Goal: Task Accomplishment & Management: Manage account settings

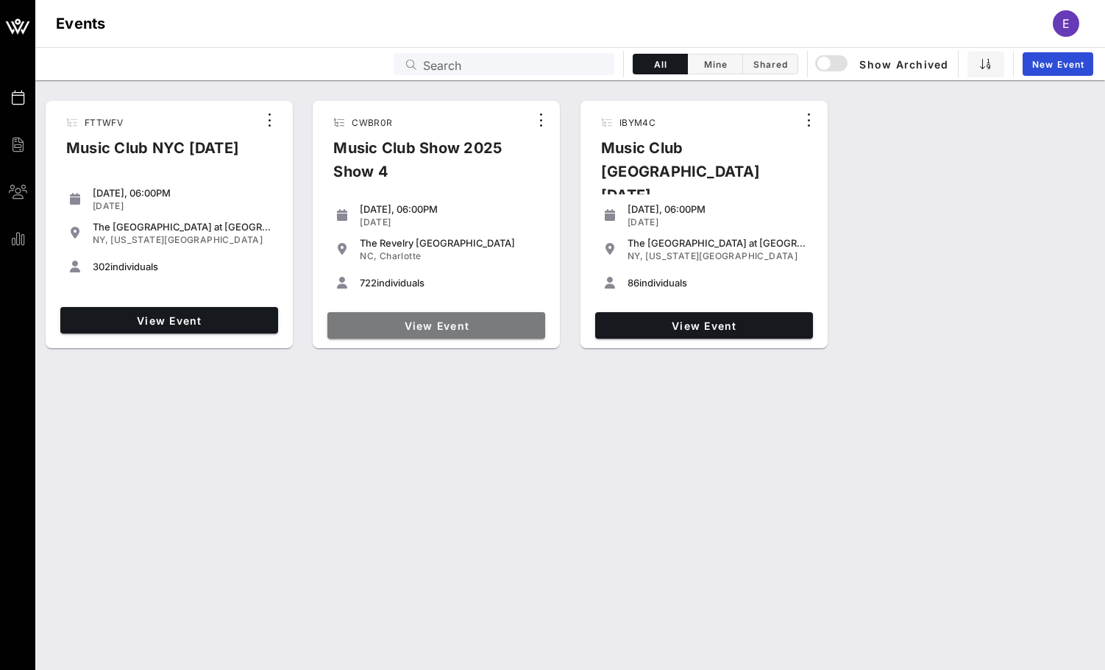
click at [466, 316] on link "View Event" at bounding box center [436, 325] width 218 height 26
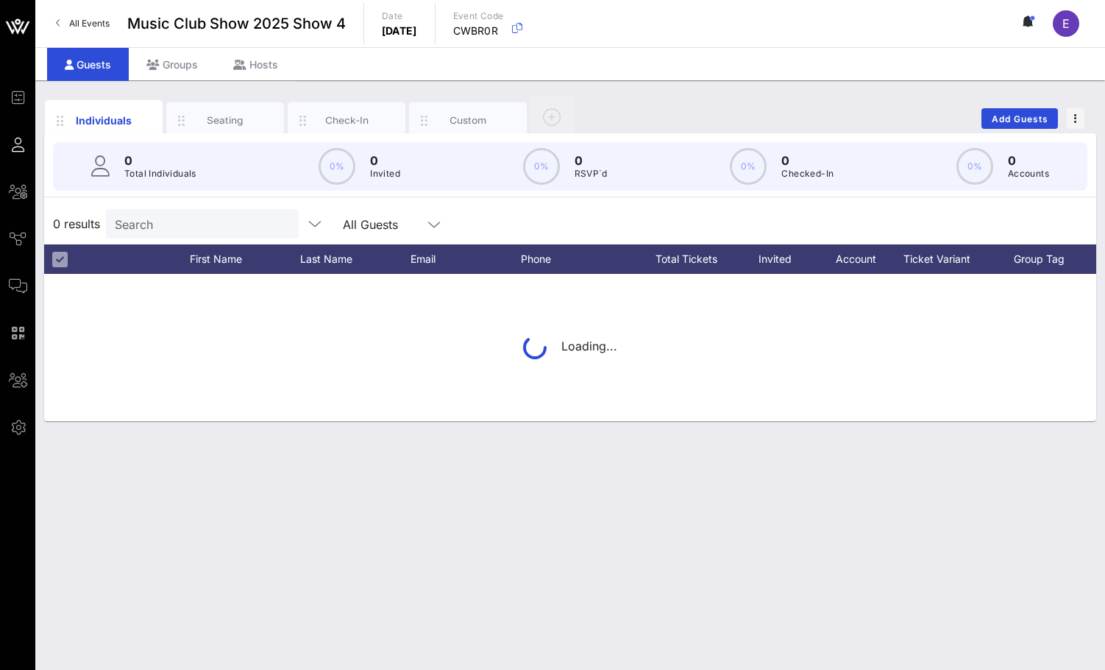
click at [179, 227] on input "Search" at bounding box center [201, 223] width 172 height 19
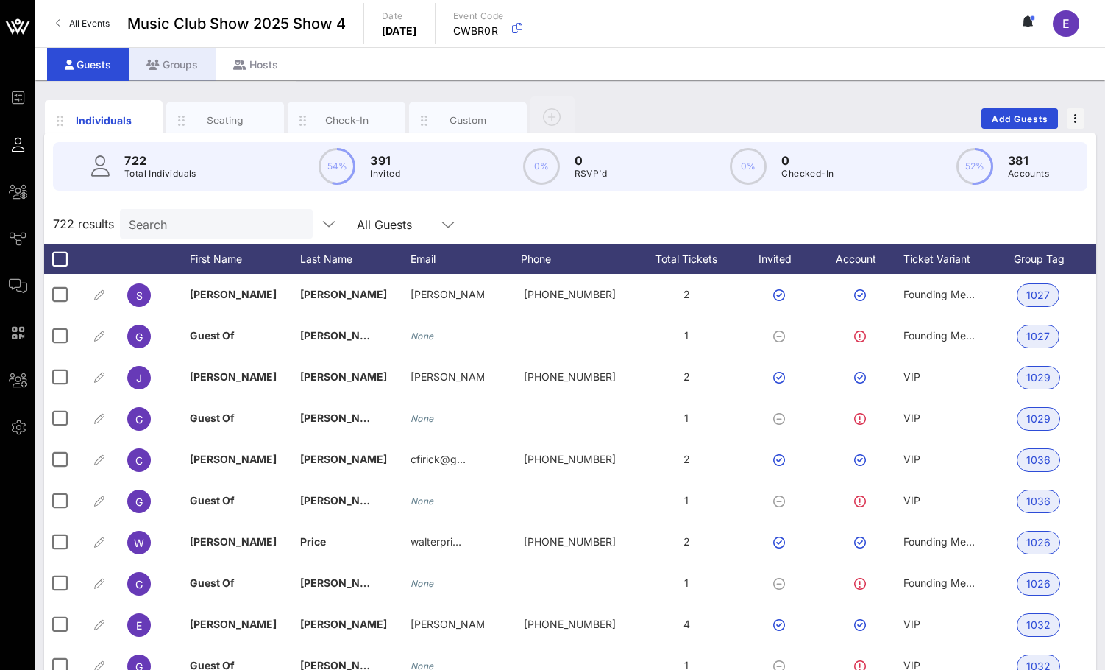
click at [179, 60] on div "Groups" at bounding box center [172, 64] width 87 height 33
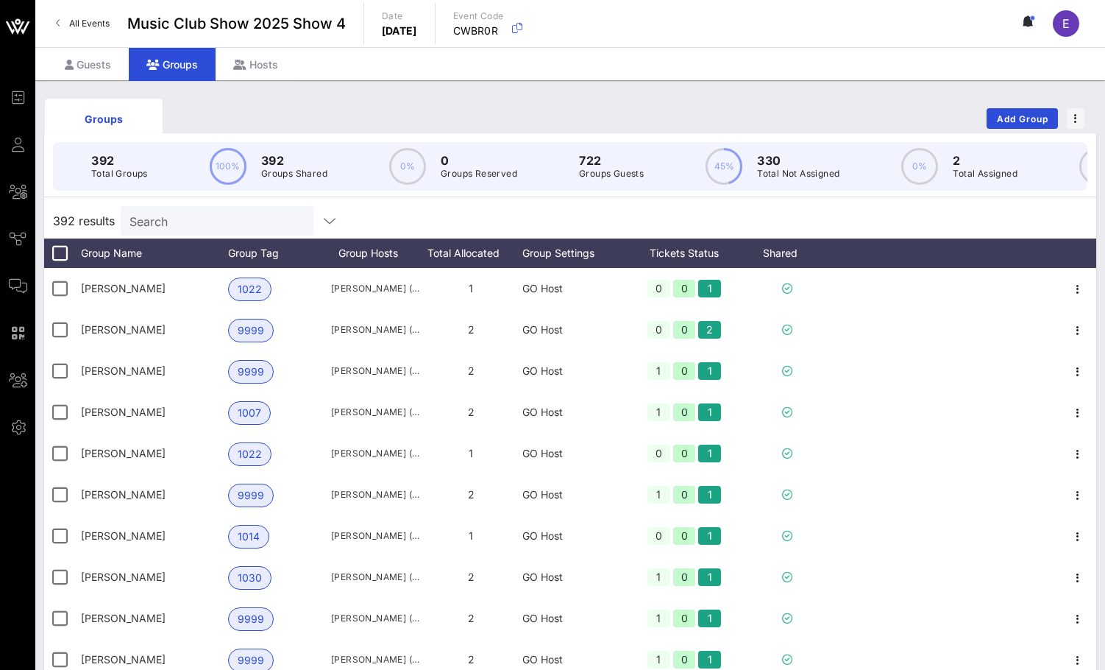
click at [186, 219] on input "Search" at bounding box center [215, 220] width 172 height 19
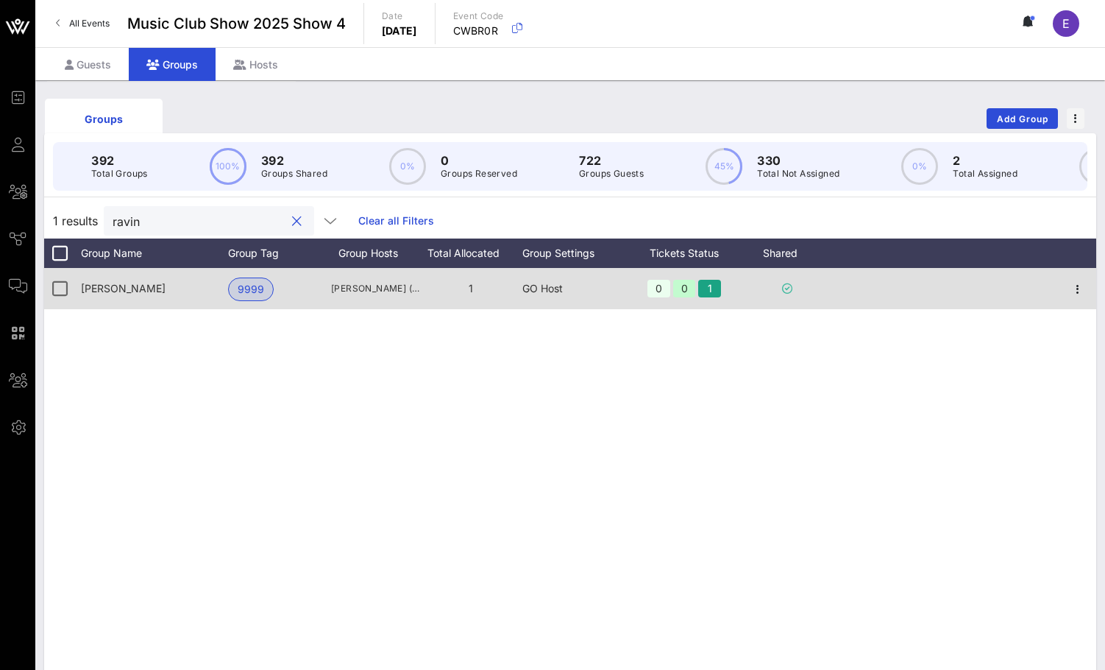
type input "ravin"
click at [1079, 277] on div at bounding box center [1078, 288] width 37 height 41
click at [1079, 280] on icon "button" at bounding box center [1078, 289] width 18 height 18
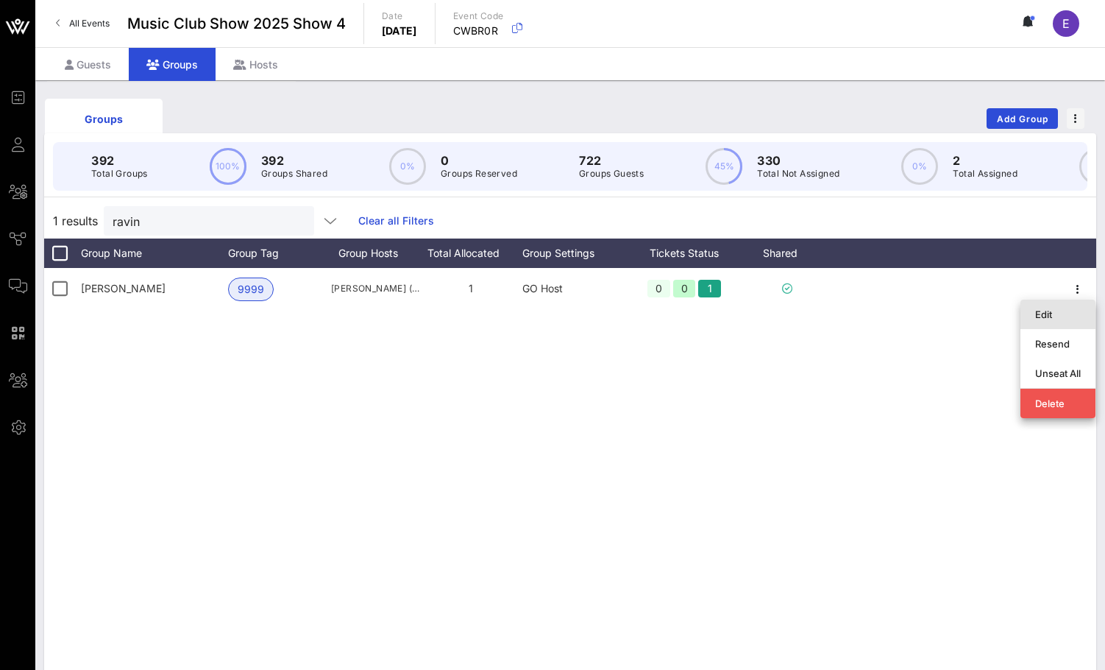
click at [1057, 315] on div "Edit" at bounding box center [1058, 314] width 46 height 12
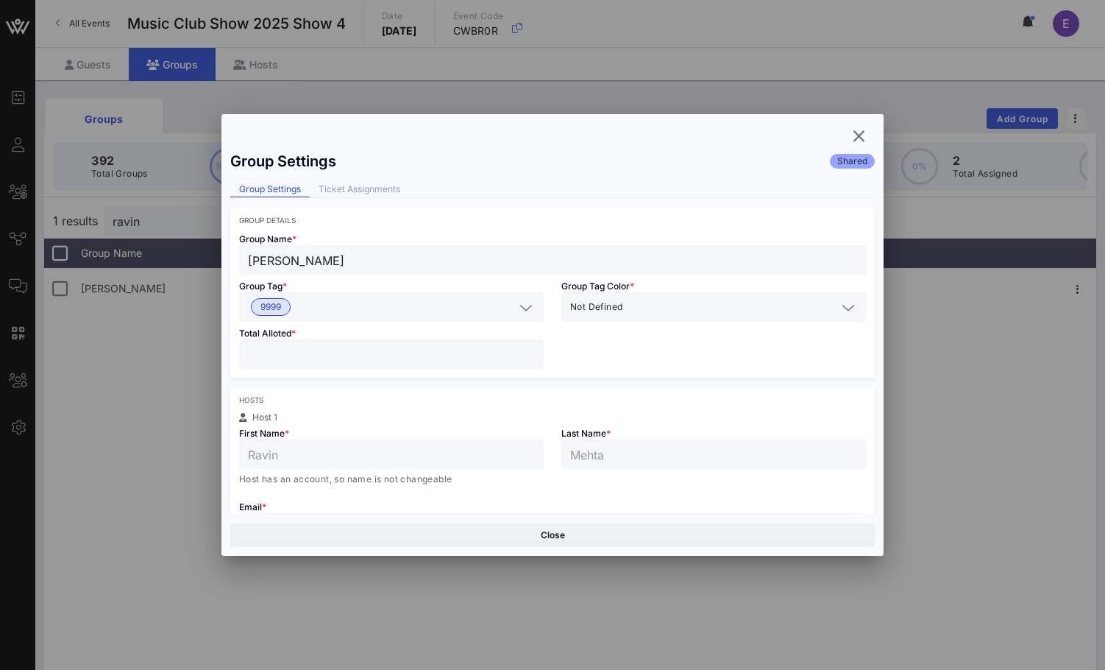
click at [434, 364] on div "*" at bounding box center [391, 353] width 287 height 29
type input "*"
click at [530, 351] on input "*" at bounding box center [391, 353] width 287 height 19
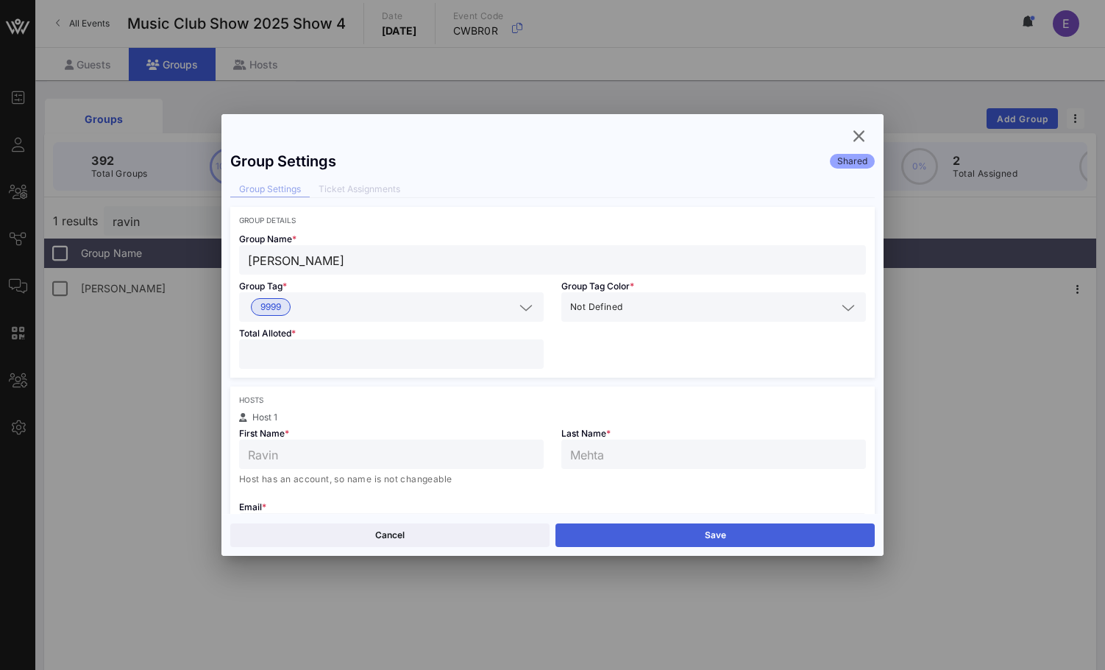
click at [647, 529] on button "Save" at bounding box center [715, 535] width 319 height 24
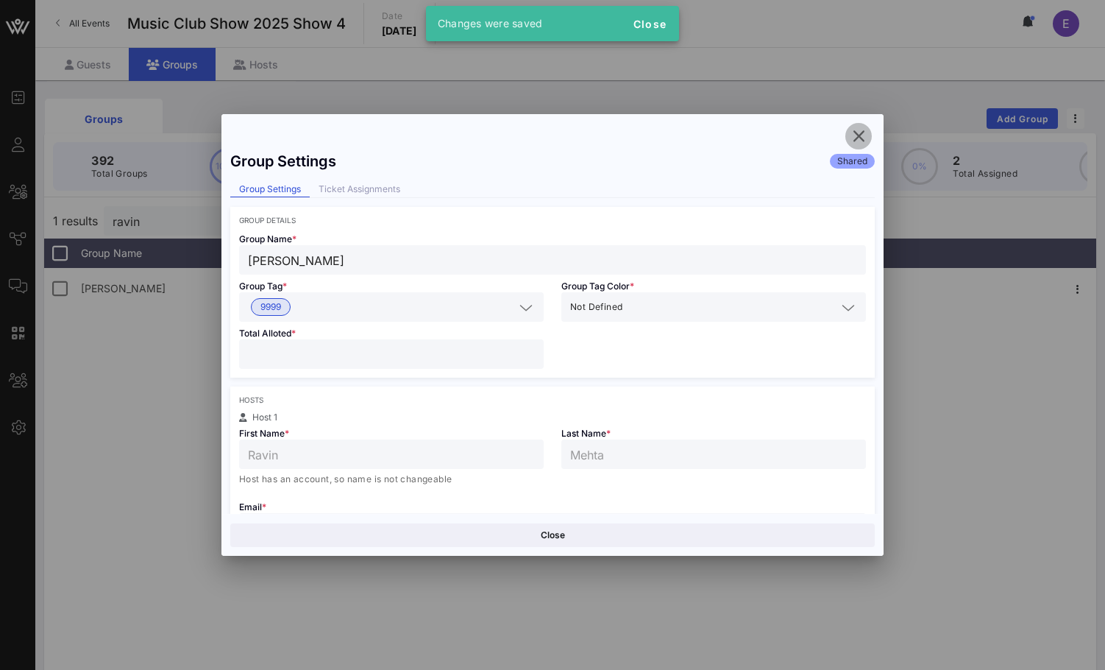
click at [850, 130] on icon "button" at bounding box center [859, 136] width 18 height 18
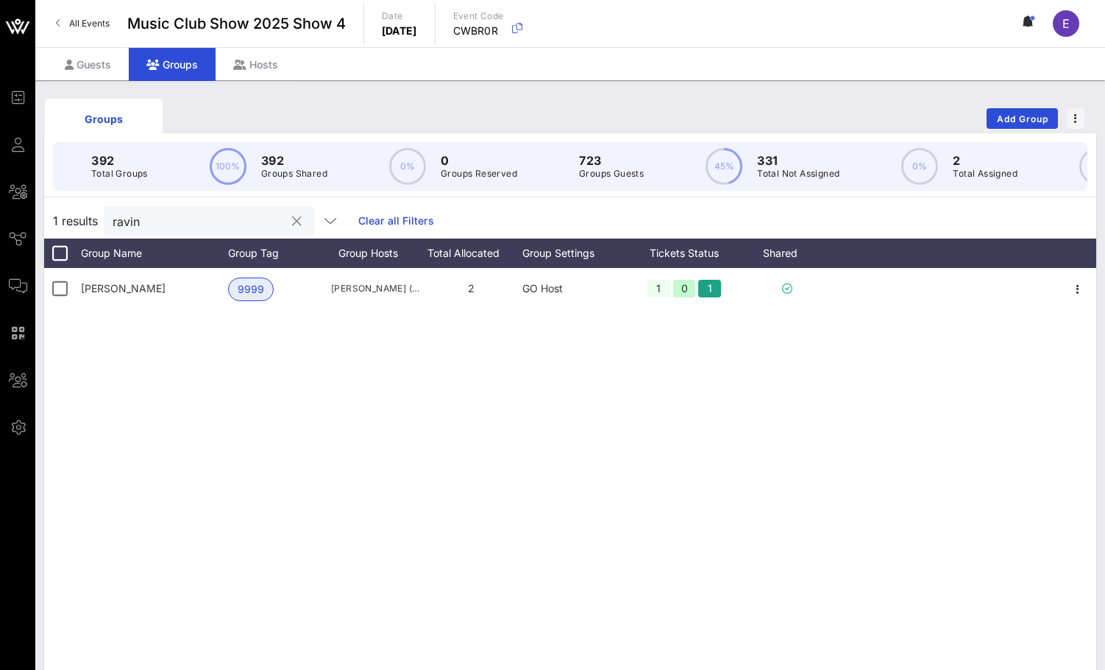
click at [292, 223] on button "clear icon" at bounding box center [297, 221] width 10 height 15
type input "r"
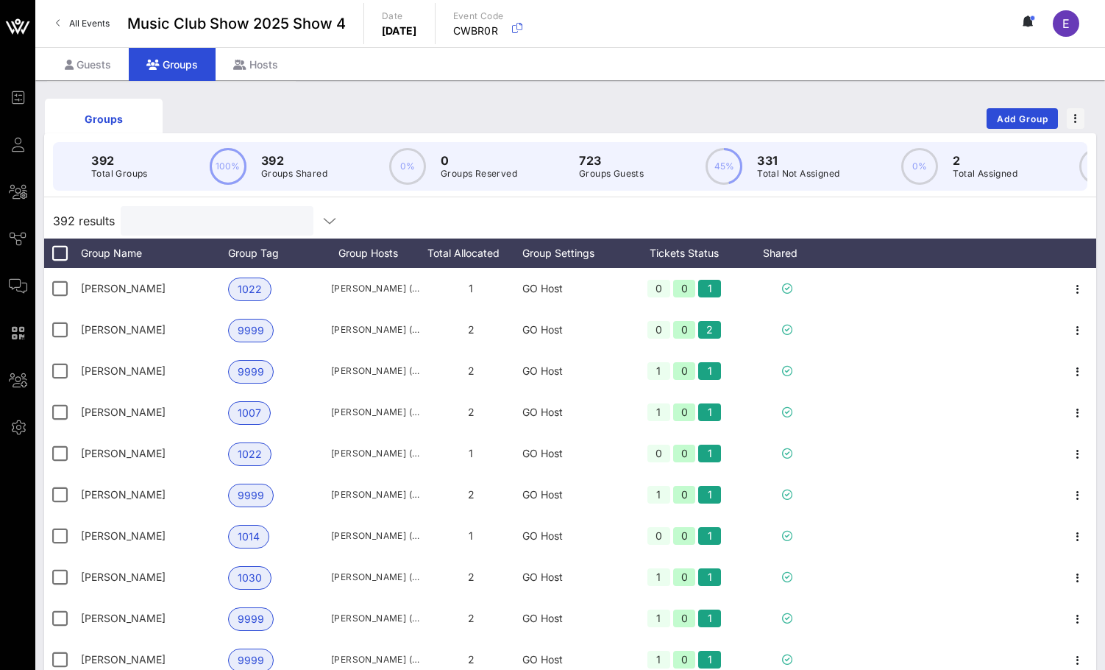
click at [87, 10] on div "All Events Music Club Show 2025 Show 4 Date [DATE] Event Code CWBR0R E" at bounding box center [570, 23] width 1070 height 47
click at [87, 15] on link "All Events" at bounding box center [82, 24] width 71 height 24
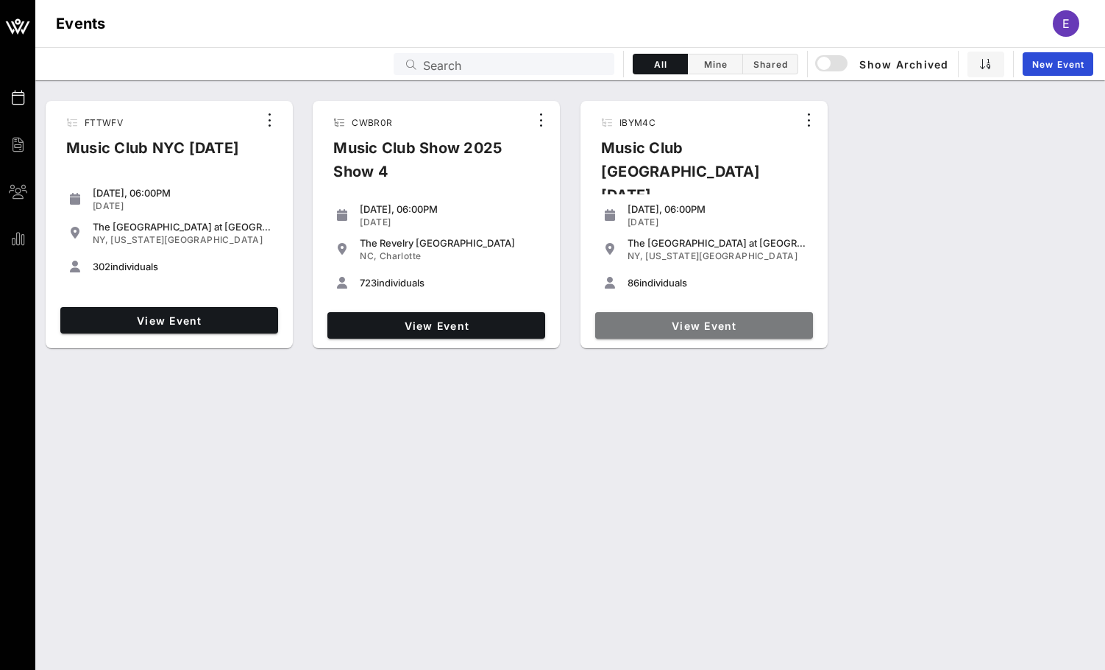
click at [614, 319] on span "View Event" at bounding box center [704, 325] width 206 height 13
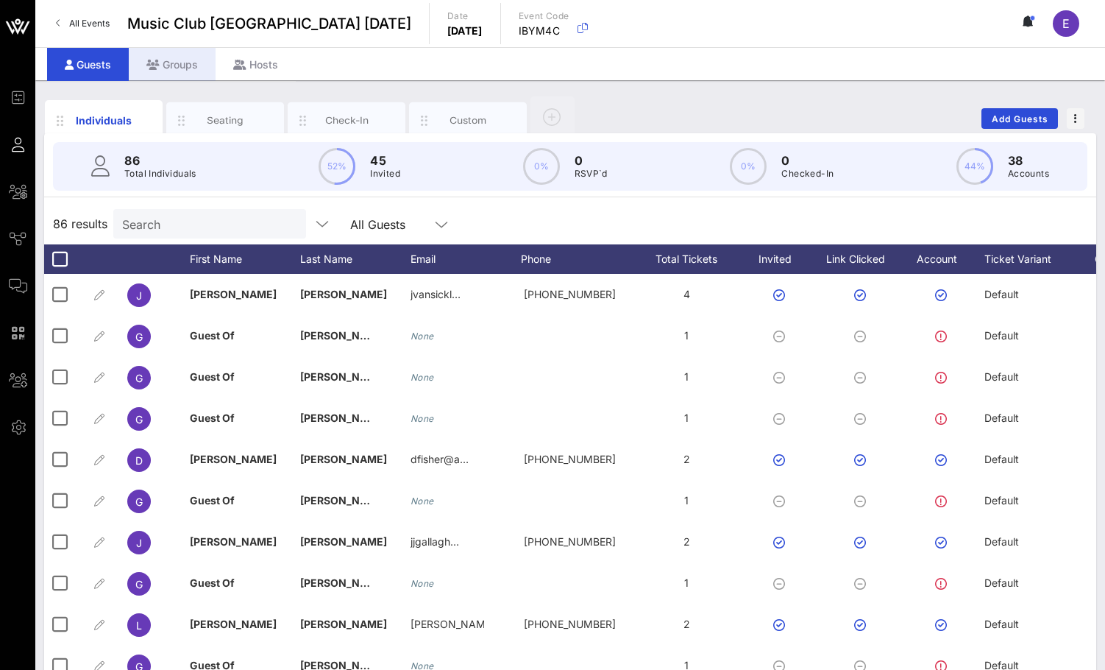
click at [178, 78] on div "Groups" at bounding box center [172, 64] width 87 height 33
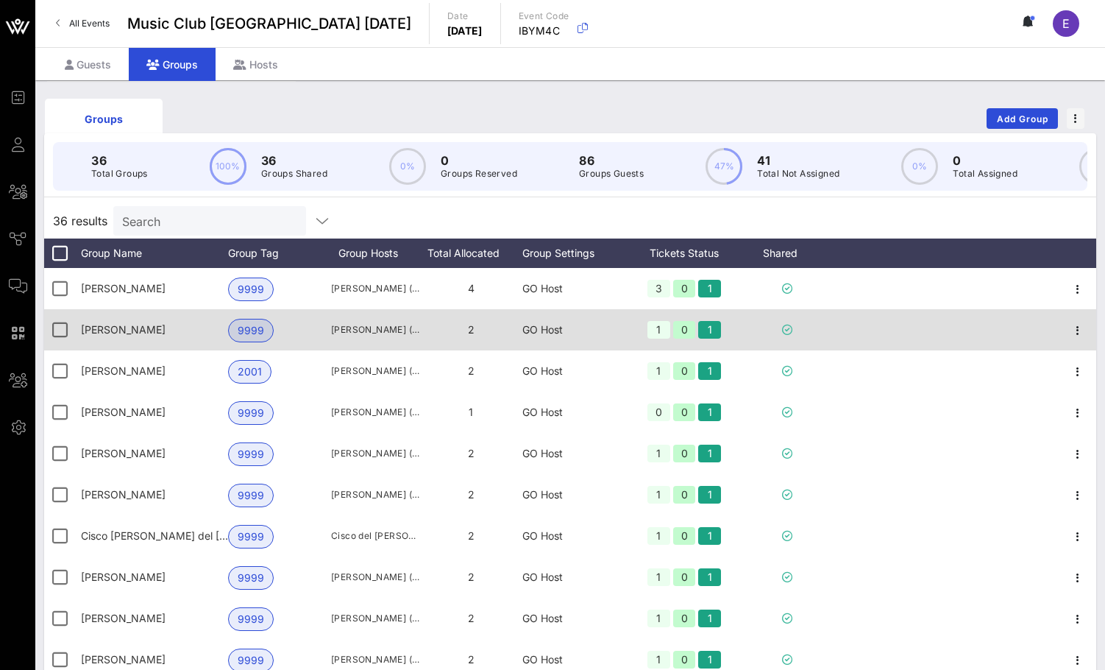
scroll to position [5, 0]
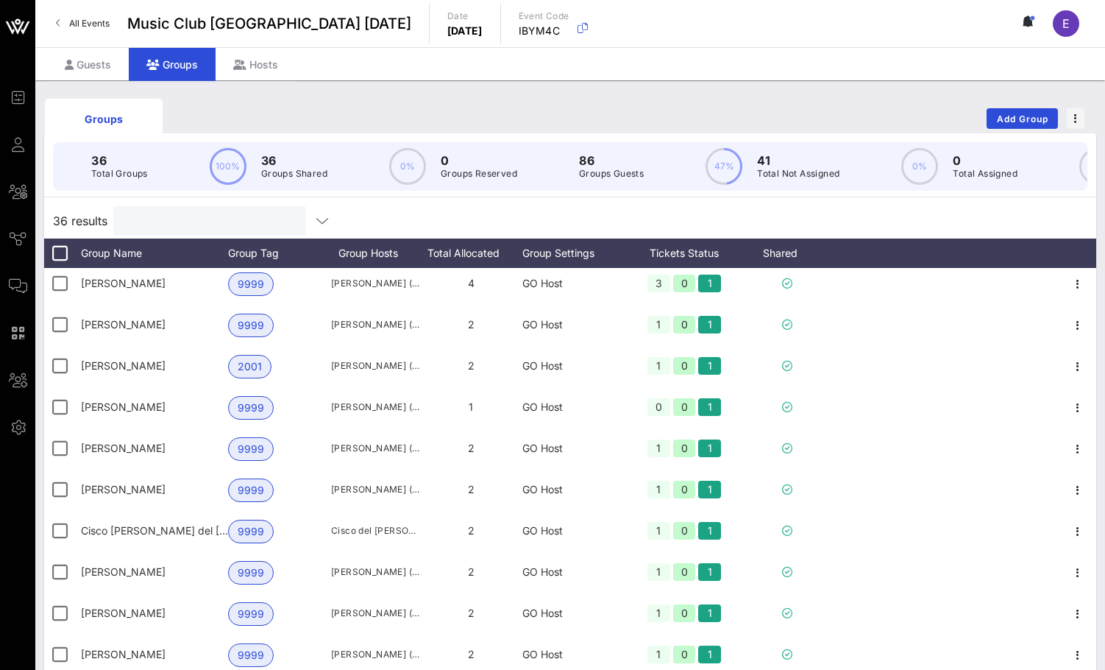
click at [207, 219] on input "text" at bounding box center [208, 220] width 172 height 19
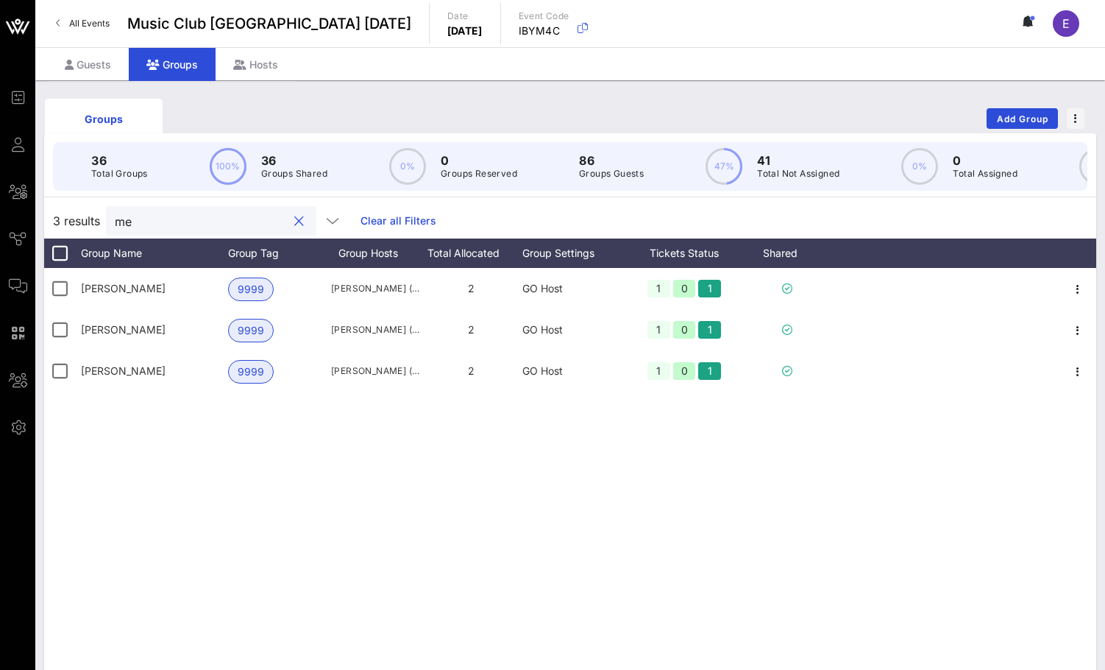
scroll to position [0, 0]
type input "m"
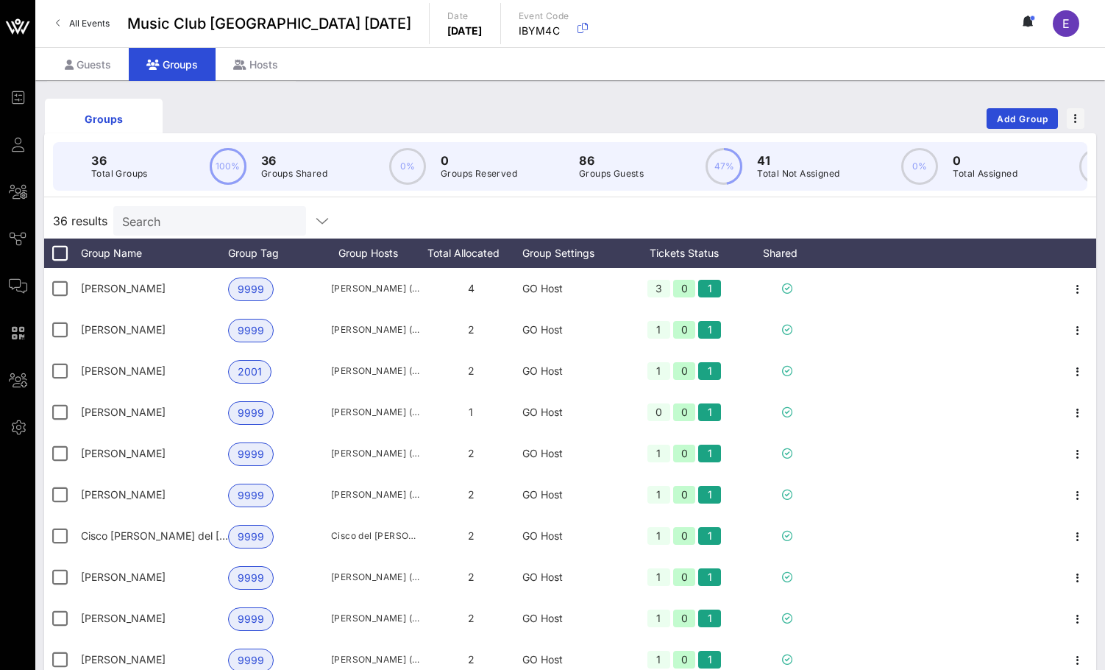
click at [96, 18] on span "All Events" at bounding box center [89, 23] width 40 height 11
